Goal: Communication & Community: Share content

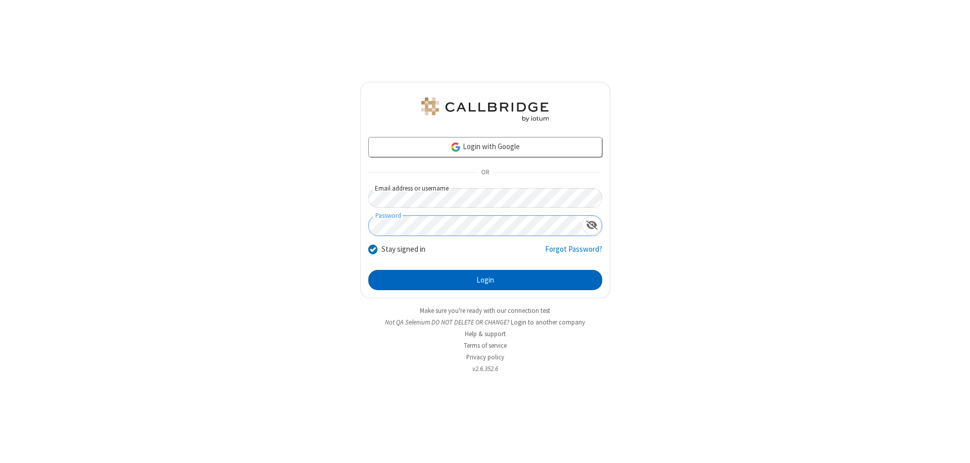
click at [485, 280] on button "Login" at bounding box center [485, 280] width 234 height 20
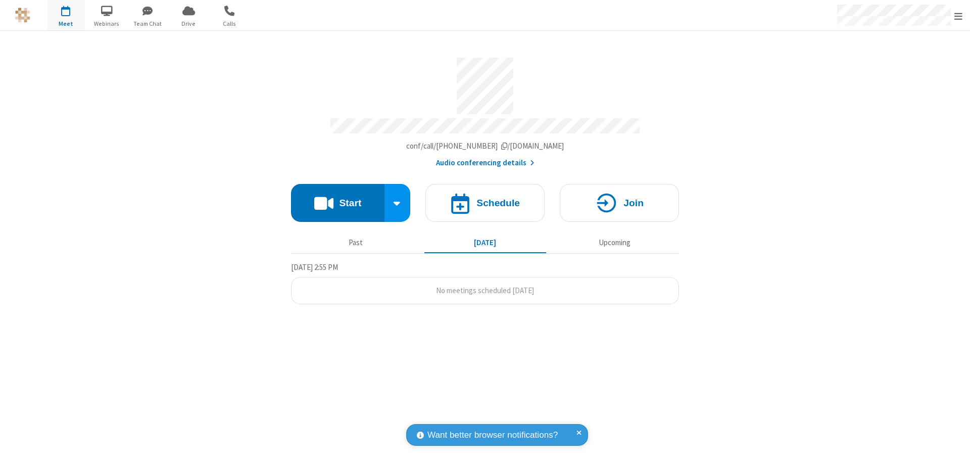
click at [338, 198] on button "Start" at bounding box center [337, 203] width 93 height 38
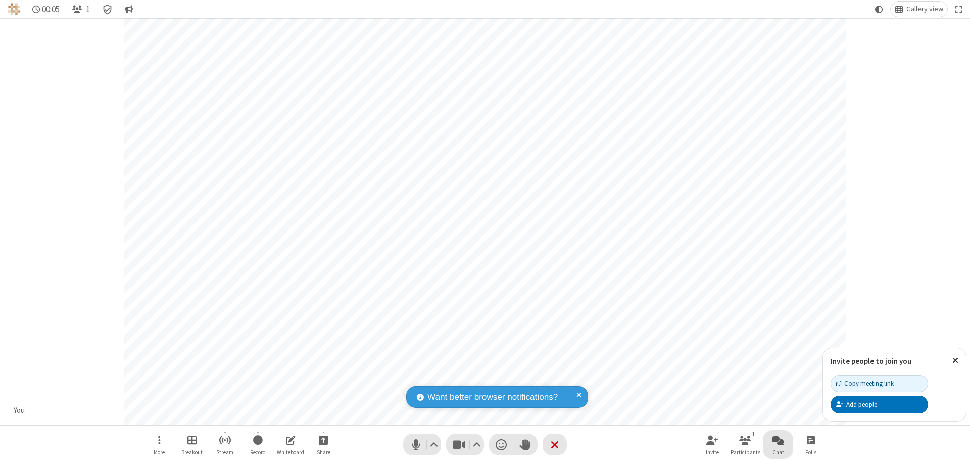
click at [778, 440] on span "Open chat" at bounding box center [778, 440] width 12 height 13
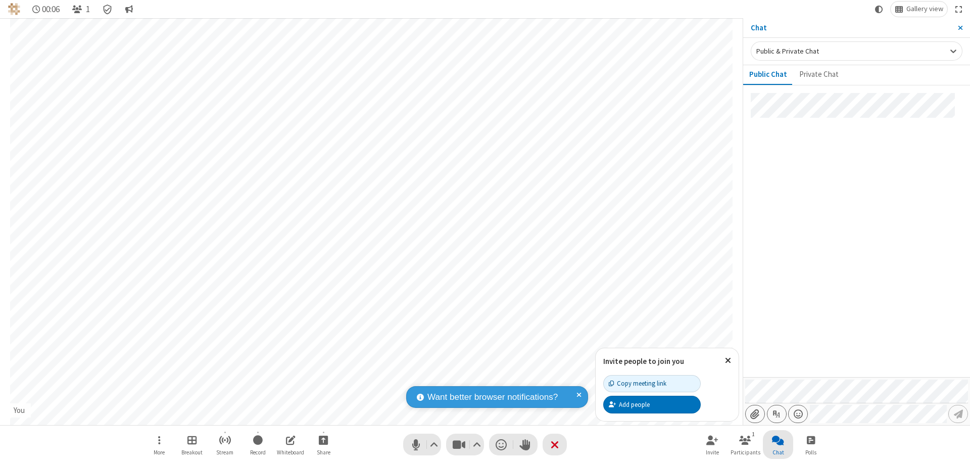
type input "C:\fakepath\doc_test.docx"
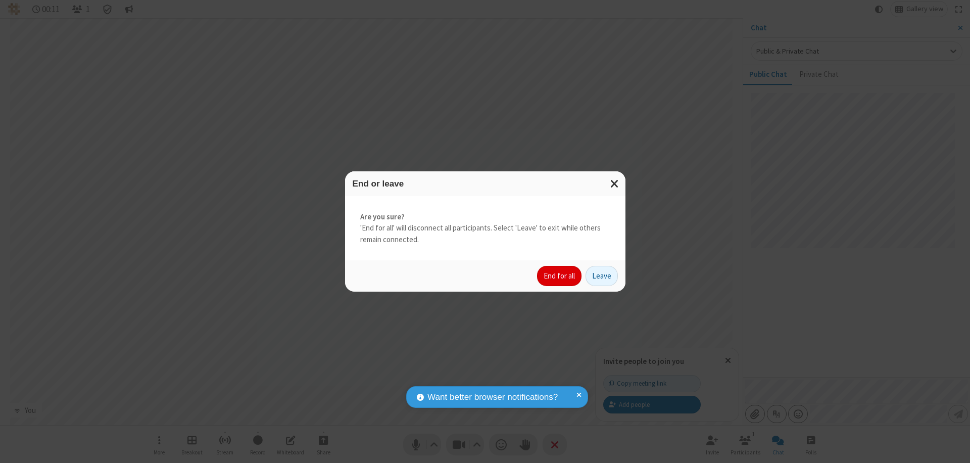
click at [560, 276] on button "End for all" at bounding box center [559, 276] width 44 height 20
